Goal: Task Accomplishment & Management: Manage account settings

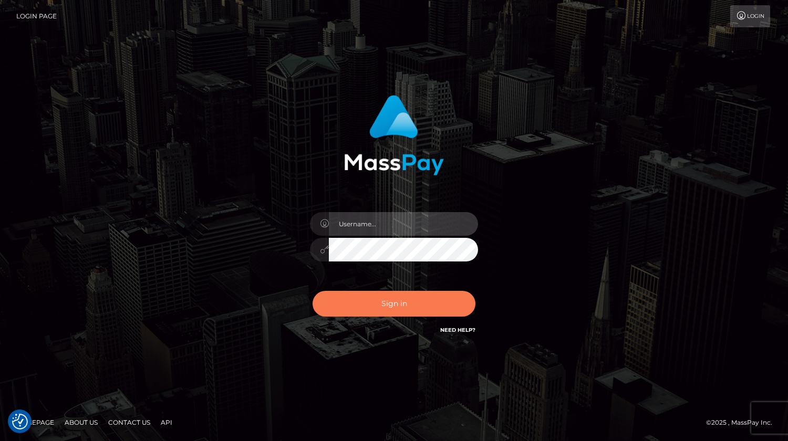
type input "roberto.ama"
click at [403, 305] on button "Sign in" at bounding box center [393, 304] width 163 height 26
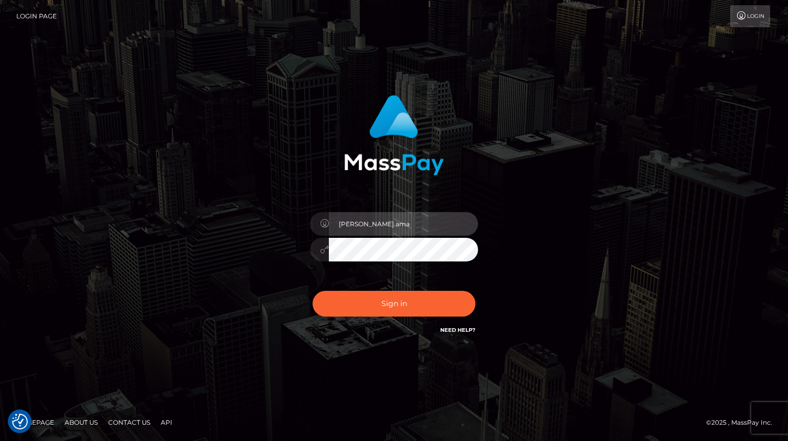
click at [404, 227] on input "roberto.ama" at bounding box center [403, 224] width 149 height 24
type input "roberto.jstv"
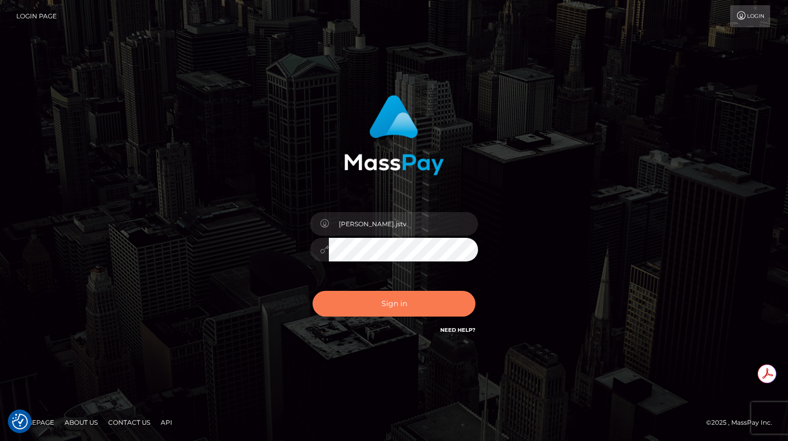
click at [403, 305] on button "Sign in" at bounding box center [393, 304] width 163 height 26
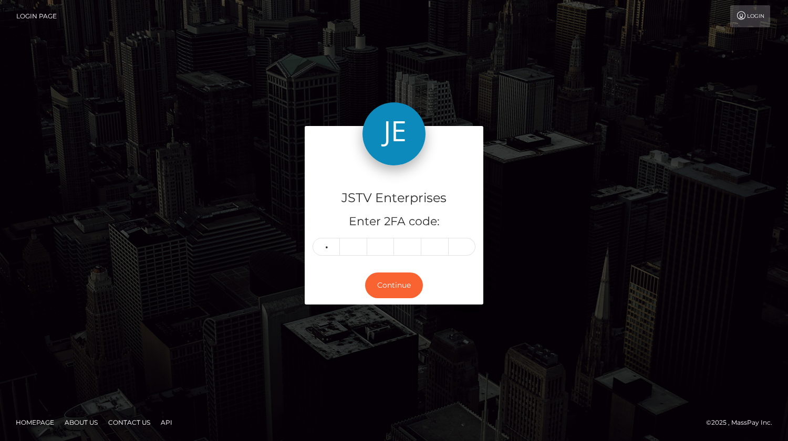
type input "4"
type input "7"
type input "4"
type input "5"
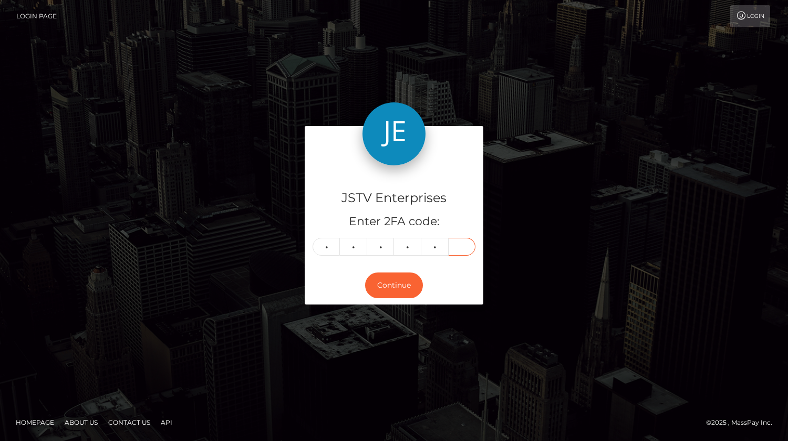
type input "5"
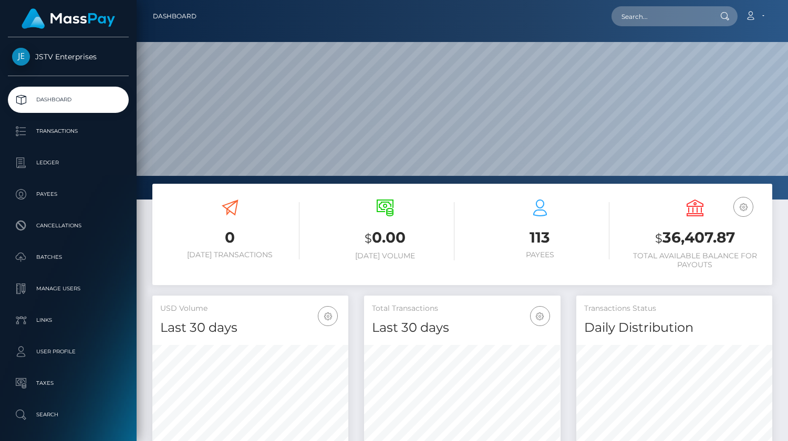
scroll to position [186, 196]
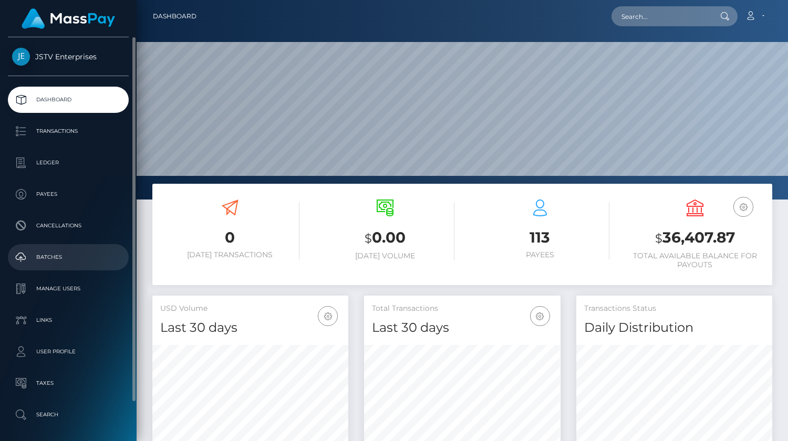
click at [58, 255] on p "Batches" at bounding box center [68, 257] width 112 height 16
